Goal: Task Accomplishment & Management: Manage account settings

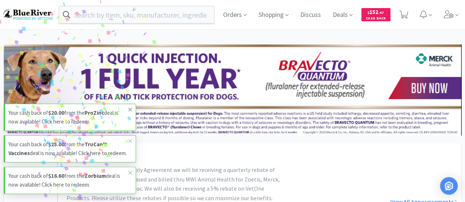
click at [130, 107] on icon at bounding box center [130, 110] width 4 height 6
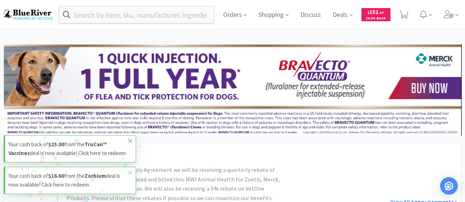
click at [130, 139] on icon at bounding box center [130, 142] width 4 height 6
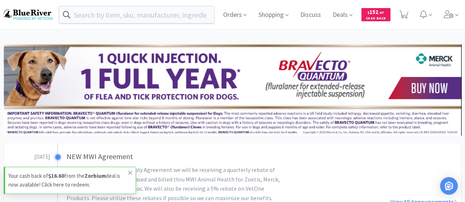
click at [130, 174] on icon at bounding box center [130, 173] width 4 height 6
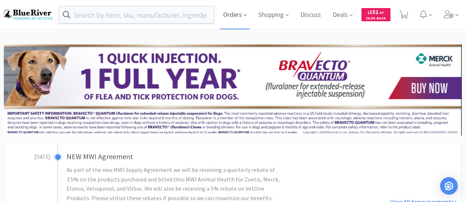
click at [238, 20] on span "Orders" at bounding box center [234, 14] width 29 height 29
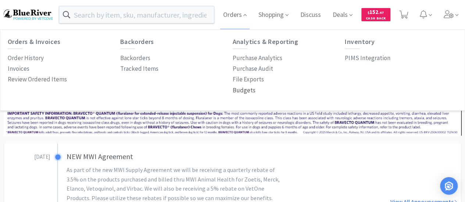
click at [240, 93] on p "Budgets" at bounding box center [244, 91] width 23 height 10
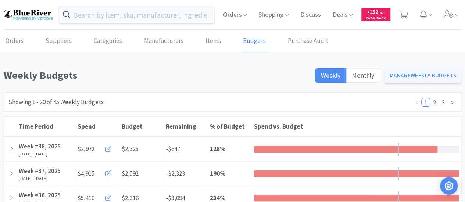
click at [418, 76] on link "Manage Weekly Budgets" at bounding box center [422, 75] width 77 height 15
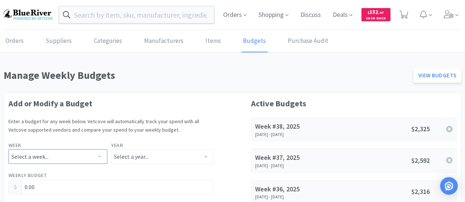
click at [28, 155] on select "Select a week... Week 1 ([DATE] - [DATE]) Week 2 ([DATE] - [DATE]) Week 3 ([DAT…" at bounding box center [57, 157] width 99 height 15
select select "39"
click at [8, 150] on select "Select a week... Week 1 ([DATE] - [DATE]) Week 2 ([DATE] - [DATE]) Week 3 ([DAT…" at bounding box center [57, 157] width 99 height 15
click at [135, 154] on select "Select a year... 2023 2024 2025 2026 2027 2028 2029 2030 2031 2032 2033 2034" at bounding box center [162, 157] width 103 height 15
select select "2025"
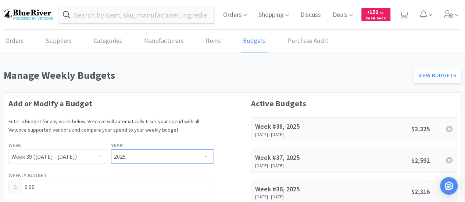
click at [111, 150] on select "Select a year... 2023 2024 2025 2026 2027 2028 2029 2030 2031 2032 2033 2034" at bounding box center [162, 157] width 103 height 15
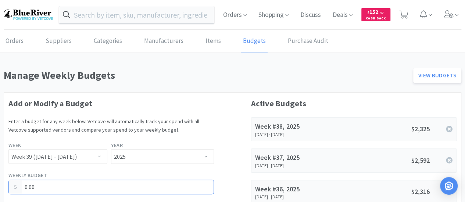
drag, startPoint x: 52, startPoint y: 184, endPoint x: 21, endPoint y: 184, distance: 30.9
click at [21, 184] on div "0.00" at bounding box center [110, 187] width 205 height 15
type input "`"
type input "1,968.00"
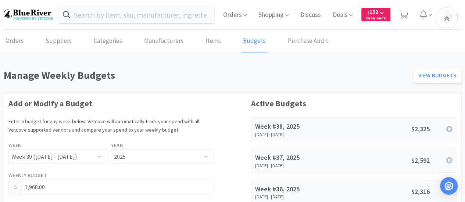
scroll to position [109, 0]
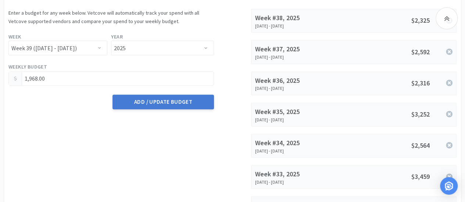
click at [169, 100] on button "Add / Update Budget" at bounding box center [162, 102] width 101 height 15
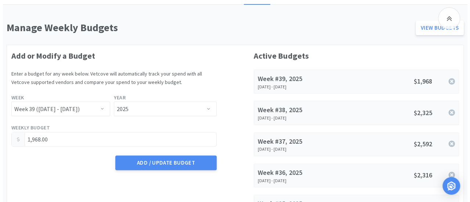
scroll to position [0, 0]
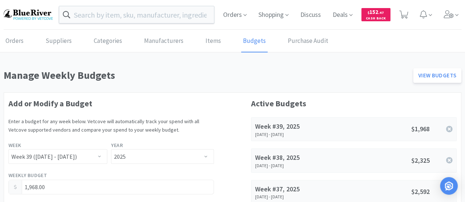
click at [24, 16] on img at bounding box center [28, 15] width 49 height 10
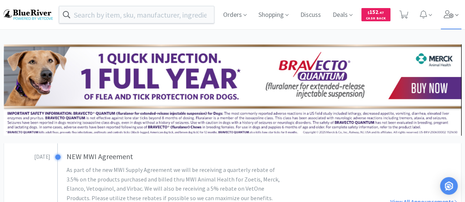
click at [449, 15] on icon at bounding box center [448, 14] width 10 height 8
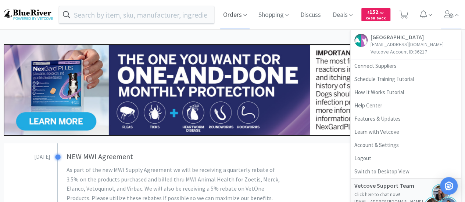
click at [230, 17] on span "Orders" at bounding box center [234, 14] width 29 height 29
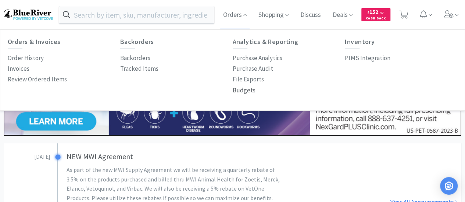
click at [238, 92] on p "Budgets" at bounding box center [244, 91] width 23 height 10
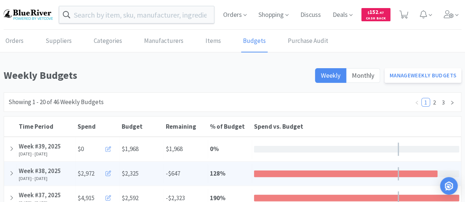
click at [106, 173] on icon at bounding box center [108, 174] width 6 height 6
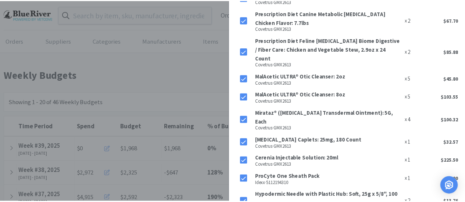
scroll to position [350, 0]
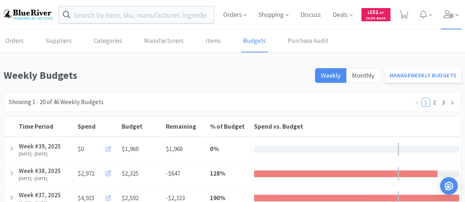
click at [447, 13] on icon at bounding box center [448, 14] width 10 height 8
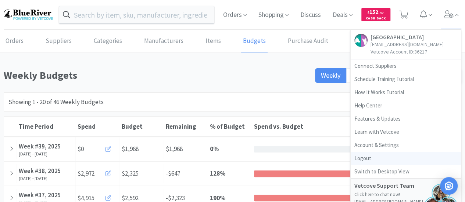
click at [368, 159] on link "Logout" at bounding box center [405, 158] width 110 height 13
